Goal: Information Seeking & Learning: Find specific fact

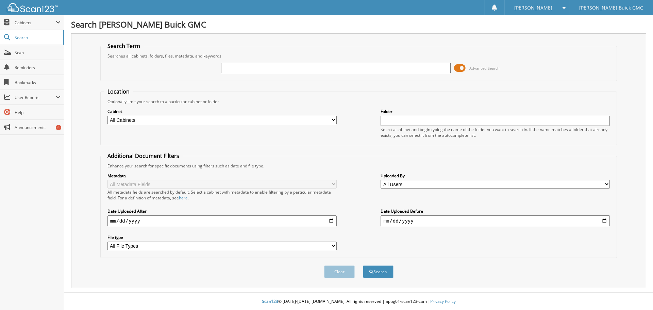
click at [234, 68] on input "text" at bounding box center [335, 68] width 229 height 10
type input "603177"
click at [363, 265] on button "Search" at bounding box center [378, 271] width 31 height 13
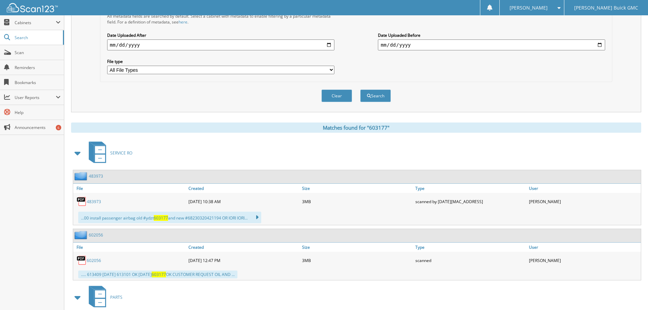
scroll to position [171, 0]
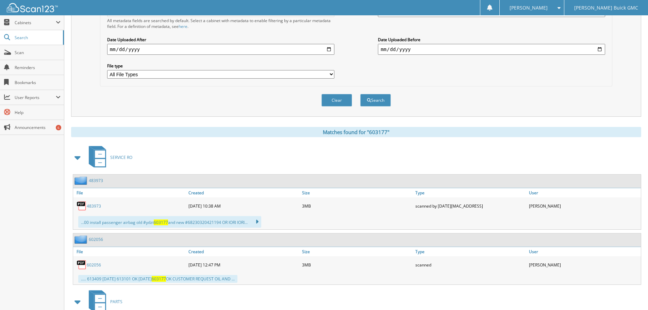
click at [93, 205] on link "483973" at bounding box center [94, 206] width 14 height 6
click at [83, 203] on img at bounding box center [82, 206] width 10 height 10
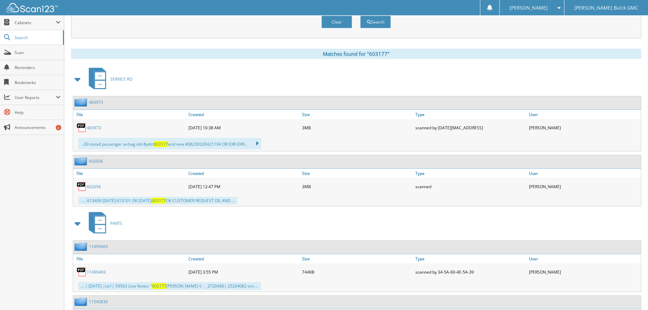
scroll to position [273, 0]
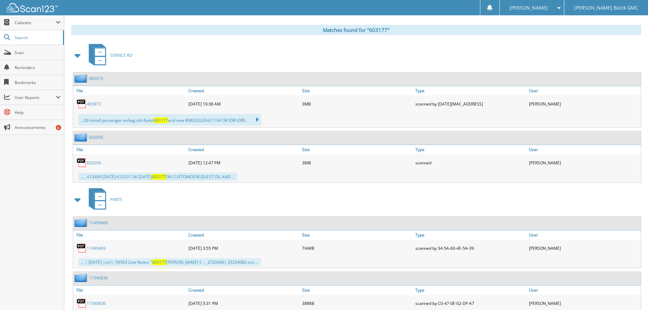
click at [92, 162] on link "602056" at bounding box center [94, 163] width 14 height 6
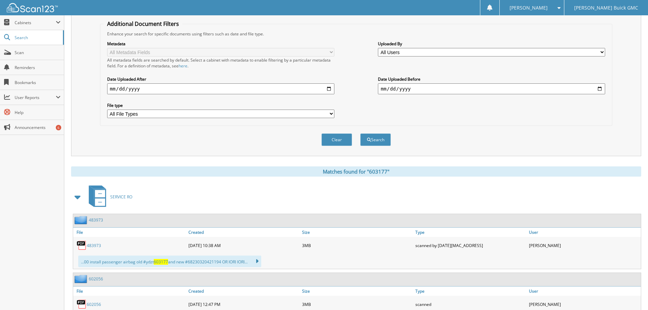
scroll to position [0, 0]
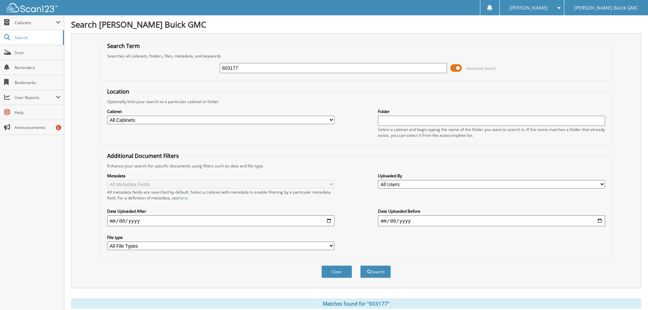
click at [244, 66] on input "603177" at bounding box center [333, 68] width 227 height 10
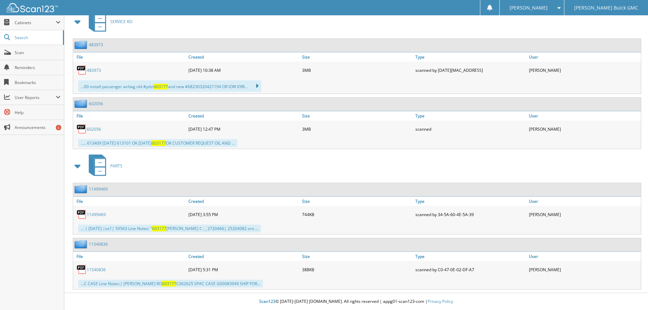
scroll to position [307, 0]
click at [96, 214] on link "11499469" at bounding box center [96, 215] width 19 height 6
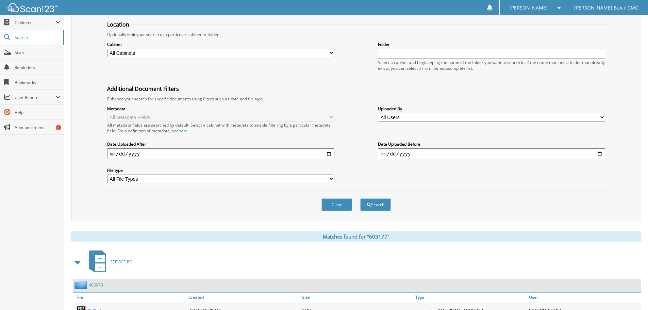
scroll to position [0, 0]
